Goal: Obtain resource: Download file/media

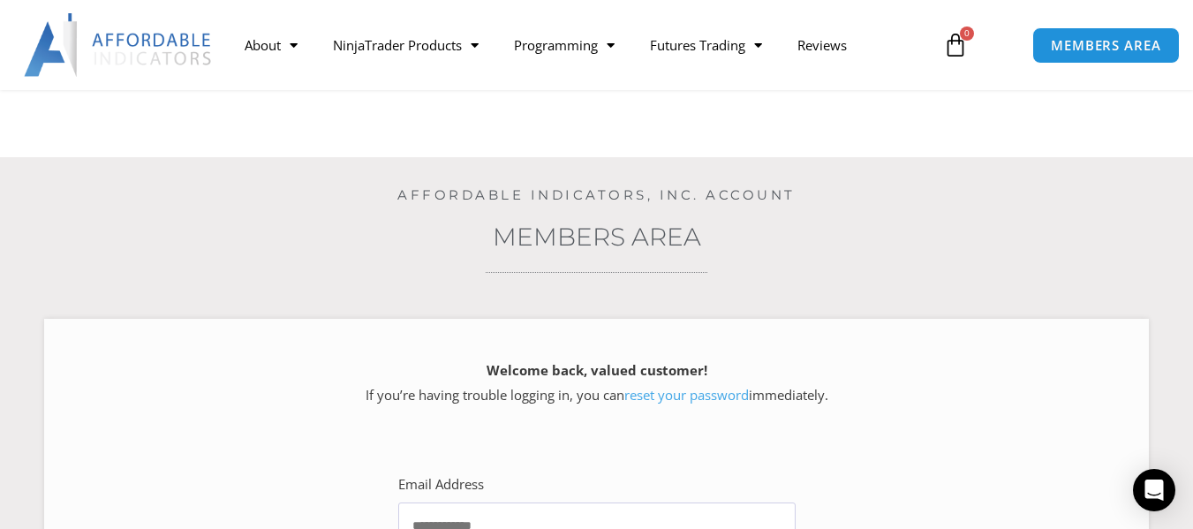
scroll to position [265, 0]
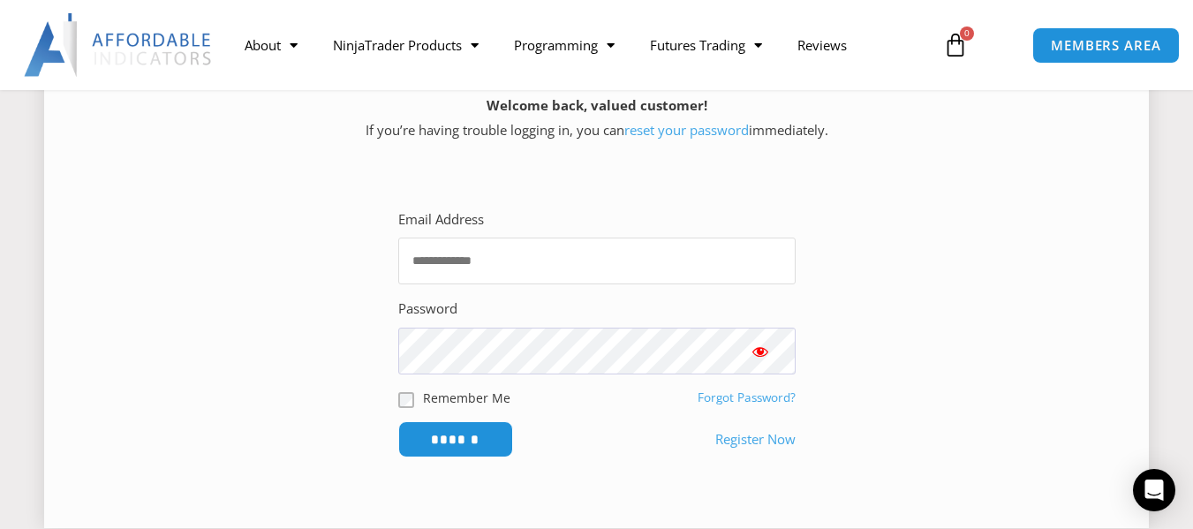
type input "**********"
click at [759, 349] on span "Show password" at bounding box center [760, 352] width 18 height 18
click at [429, 437] on input "******" at bounding box center [455, 439] width 121 height 38
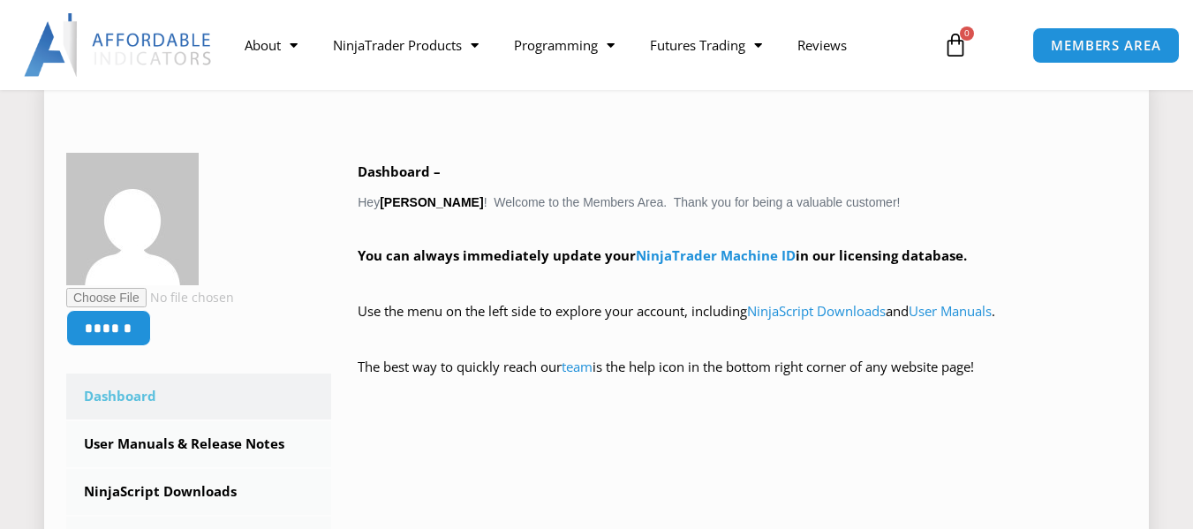
scroll to position [353, 0]
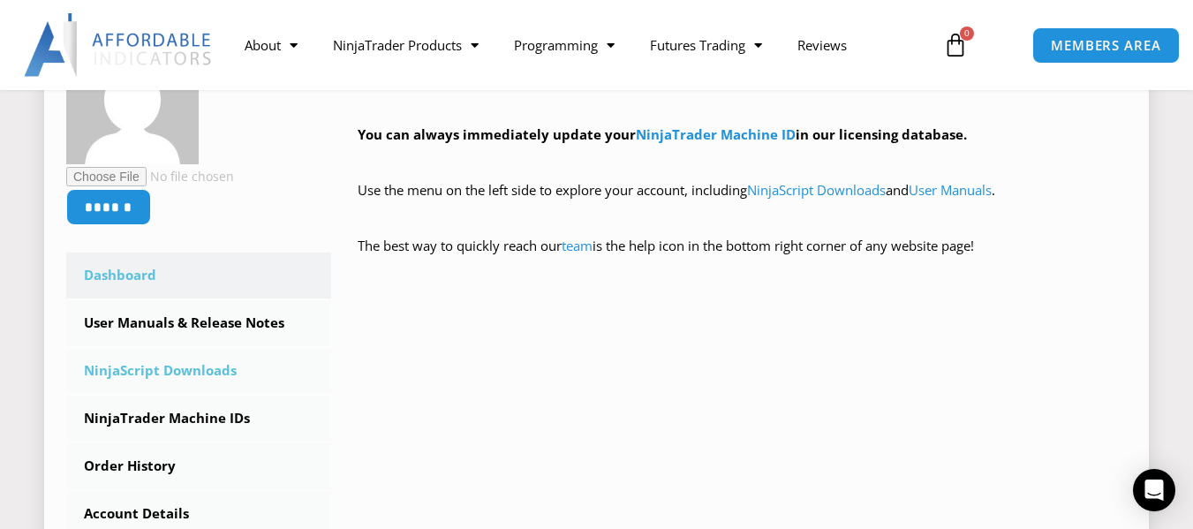
click at [172, 370] on link "NinjaScript Downloads" at bounding box center [198, 371] width 265 height 46
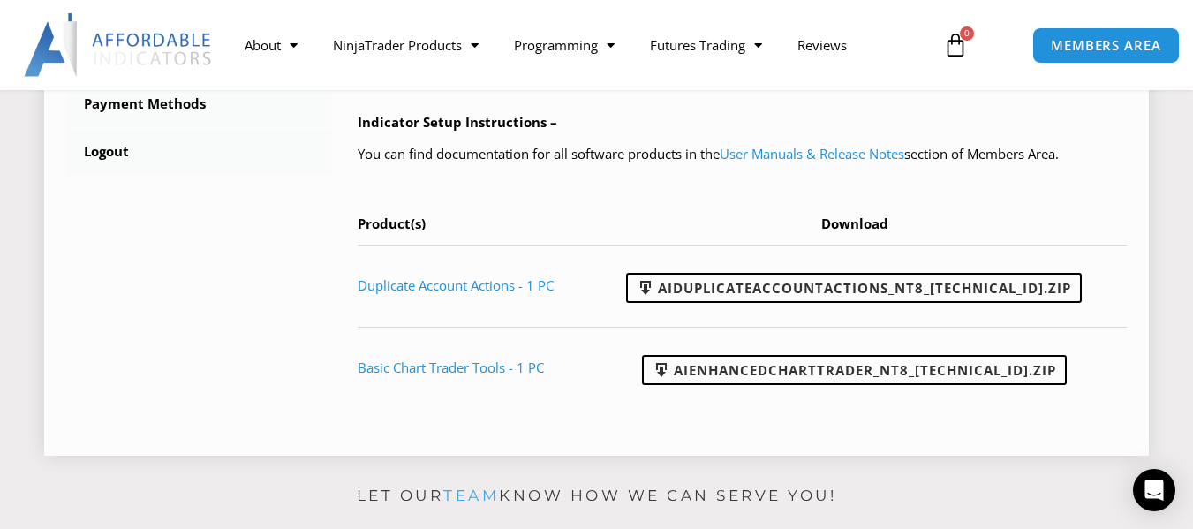
scroll to position [883, 0]
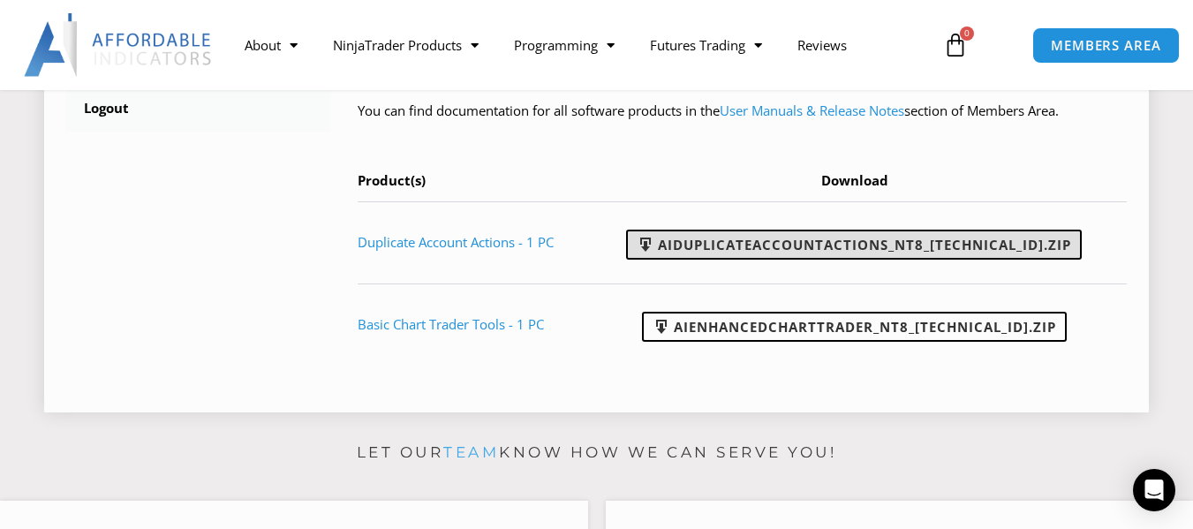
click at [825, 260] on link "AIDuplicateAccountActions_NT8_[TECHNICAL_ID].zip" at bounding box center [854, 245] width 456 height 30
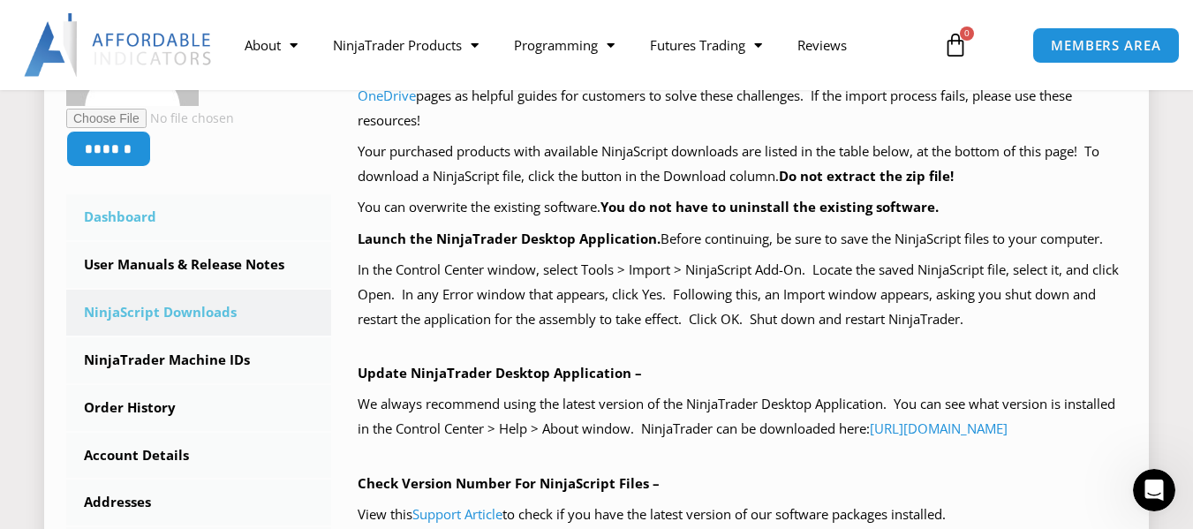
scroll to position [353, 0]
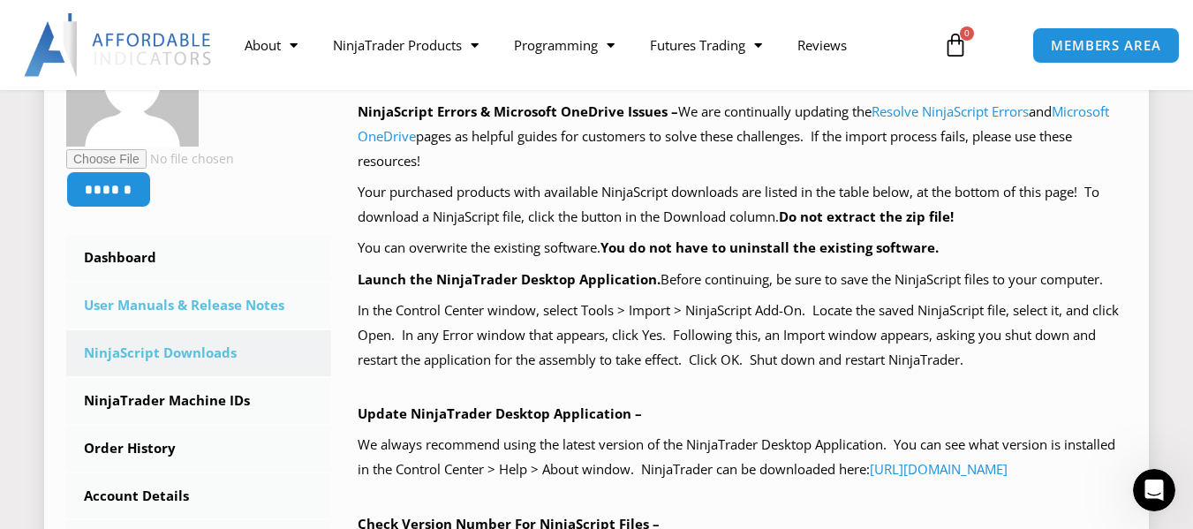
click at [145, 309] on link "User Manuals & Release Notes" at bounding box center [198, 306] width 265 height 46
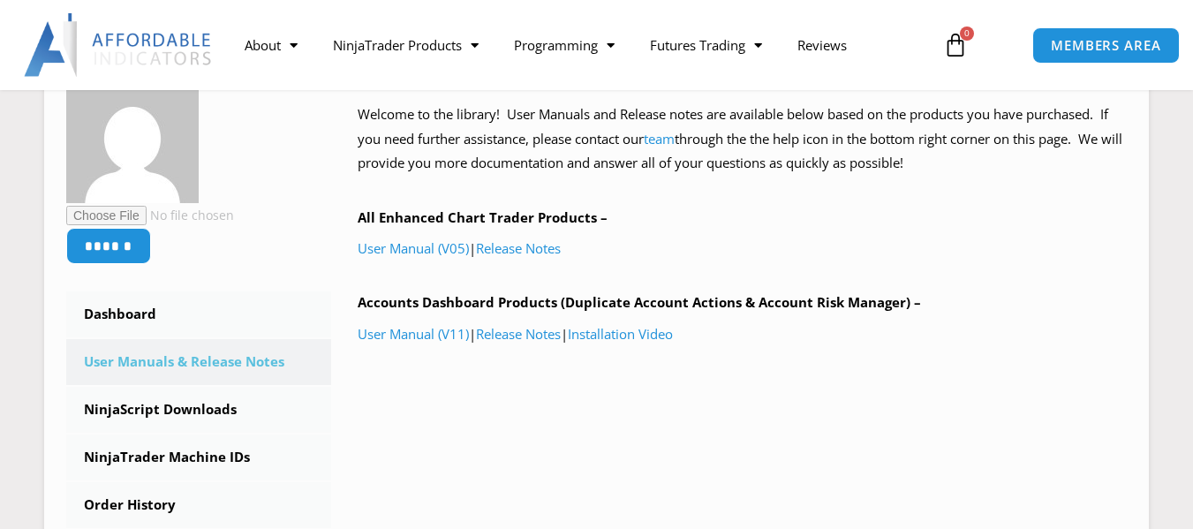
scroll to position [265, 0]
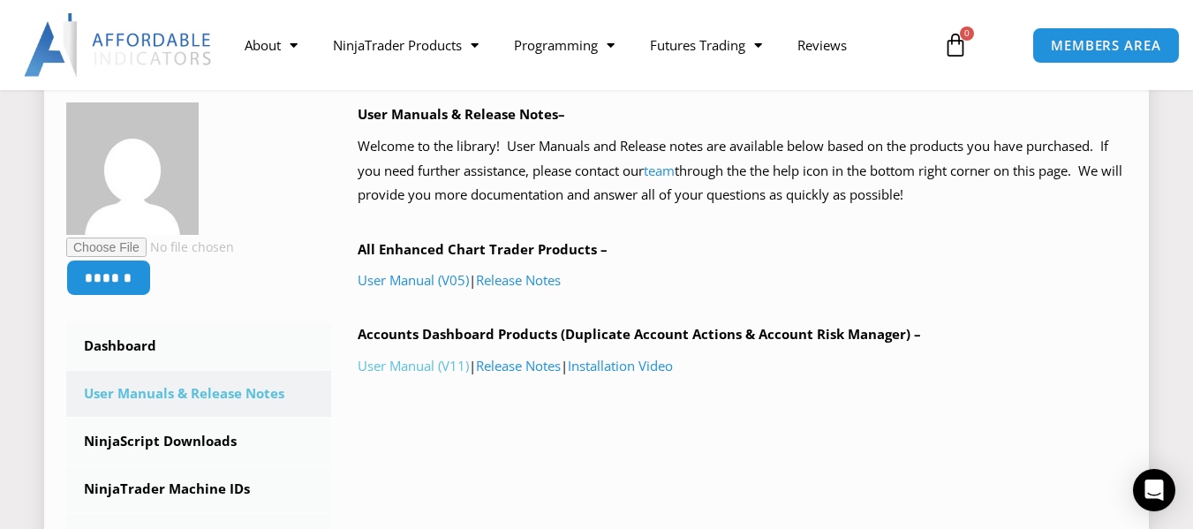
click at [404, 361] on link "User Manual (V11)" at bounding box center [413, 366] width 111 height 18
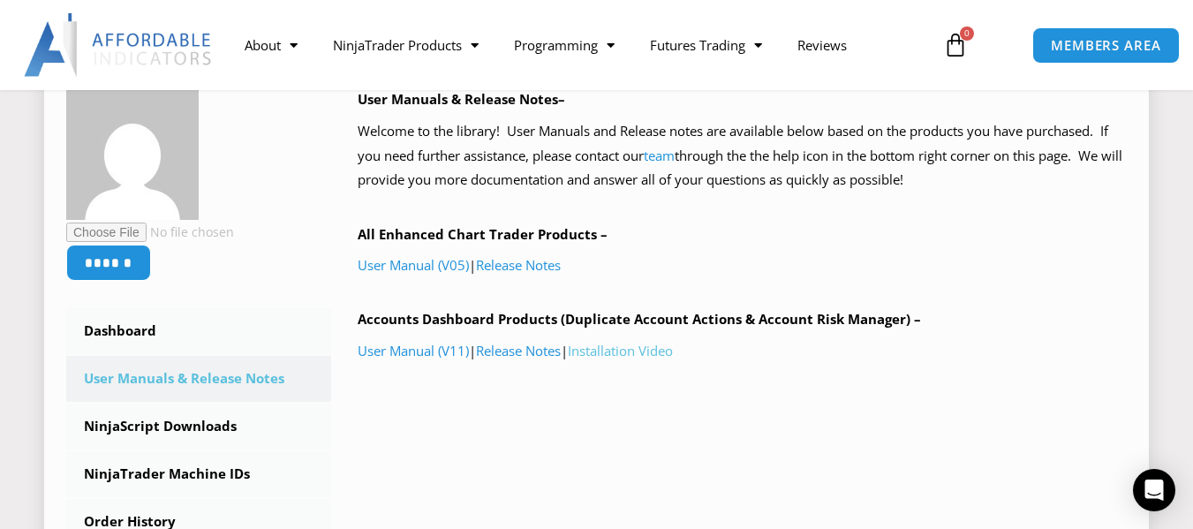
scroll to position [265, 0]
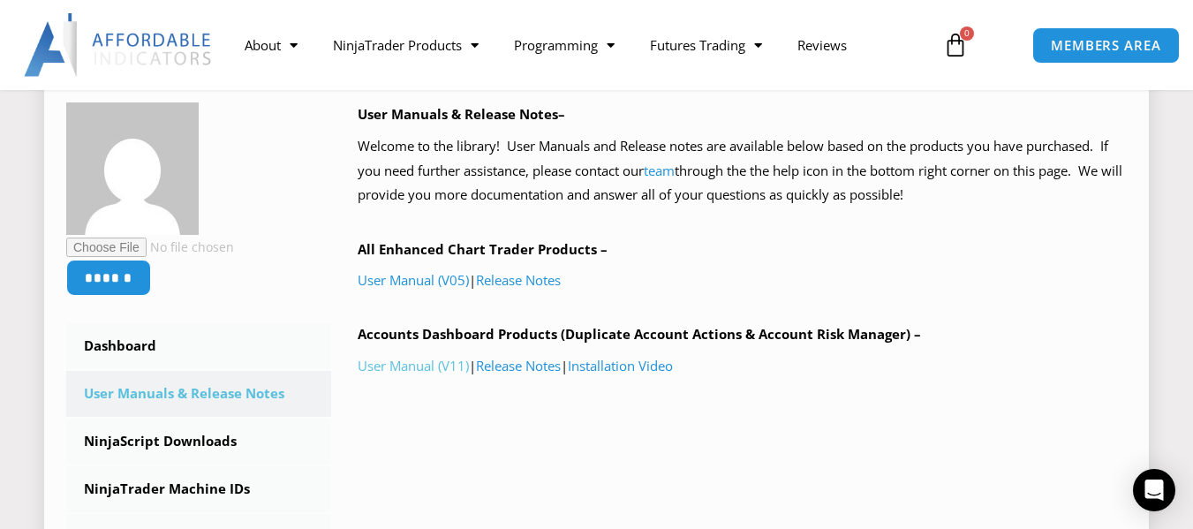
click at [387, 368] on link "User Manual (V11)" at bounding box center [413, 366] width 111 height 18
click at [401, 370] on link "User Manual (V11)" at bounding box center [413, 366] width 111 height 18
